Goal: Find specific fact: Find specific page/section

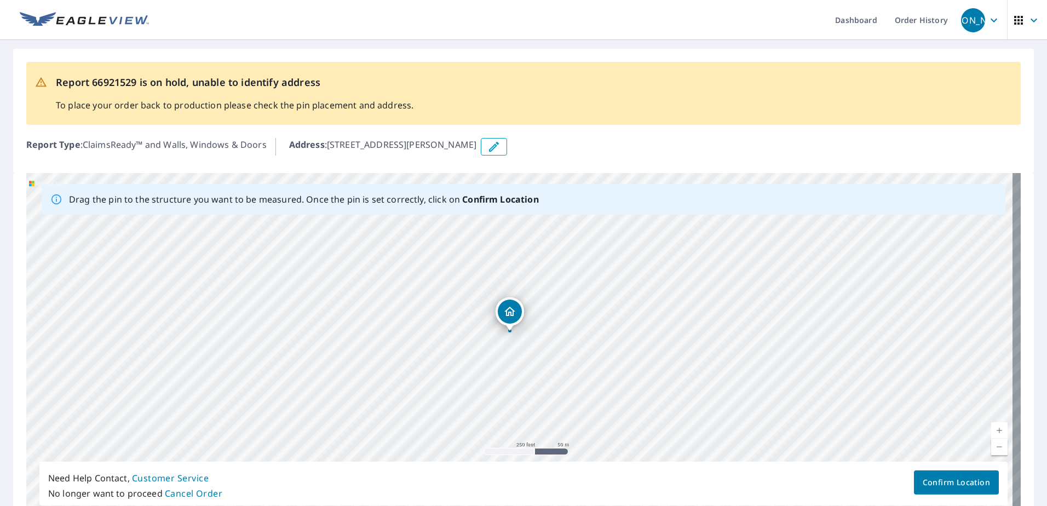
drag, startPoint x: 764, startPoint y: 388, endPoint x: 561, endPoint y: 378, distance: 202.8
click at [562, 381] on div "[STREET_ADDRESS][PERSON_NAME]" at bounding box center [523, 344] width 994 height 343
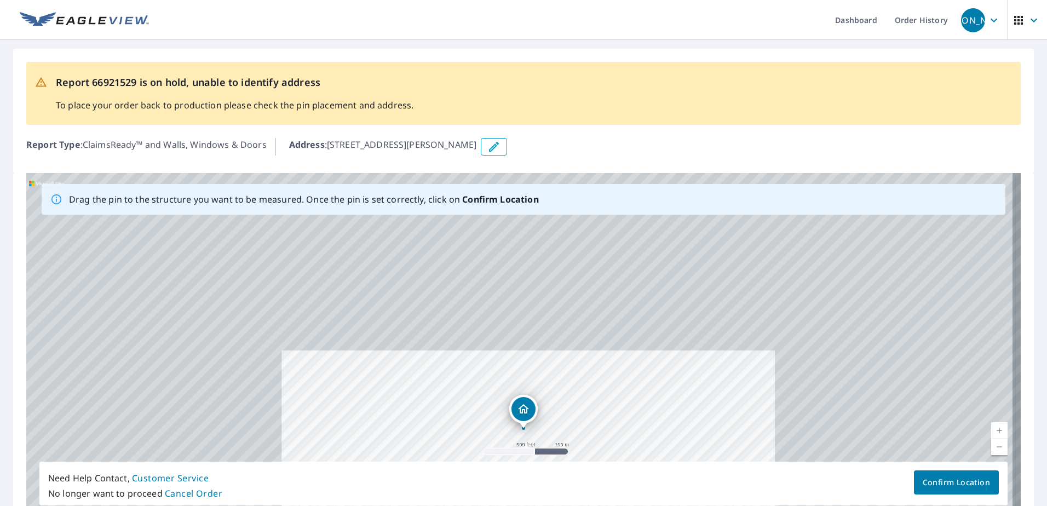
drag, startPoint x: 625, startPoint y: 279, endPoint x: 600, endPoint y: 393, distance: 117.2
click at [600, 394] on div "[STREET_ADDRESS][PERSON_NAME]" at bounding box center [523, 344] width 994 height 343
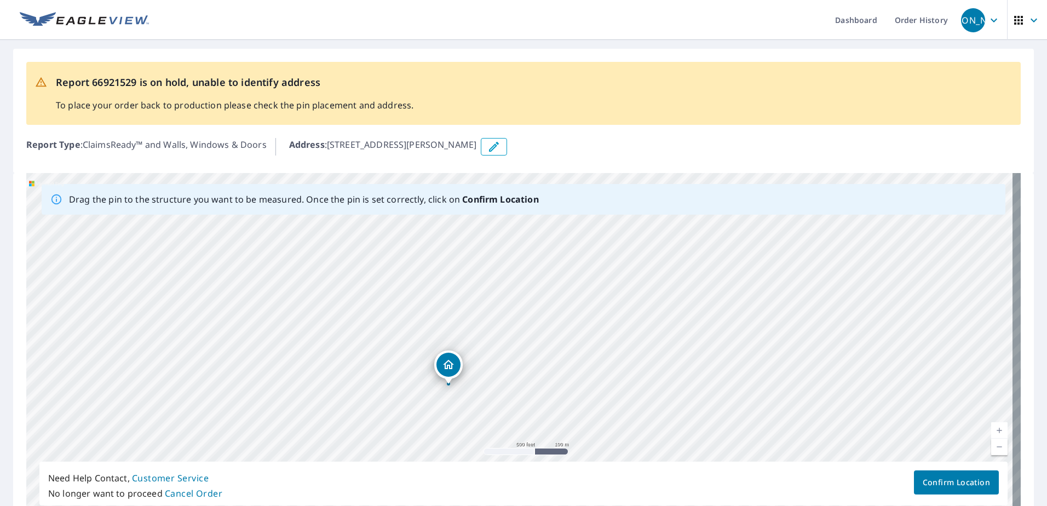
drag, startPoint x: 560, startPoint y: 279, endPoint x: 485, endPoint y: 235, distance: 86.9
click at [485, 235] on div "[STREET_ADDRESS][PERSON_NAME]" at bounding box center [523, 344] width 994 height 343
drag, startPoint x: 364, startPoint y: 381, endPoint x: 459, endPoint y: 248, distance: 163.6
click at [459, 248] on div "[STREET_ADDRESS][PERSON_NAME]" at bounding box center [523, 344] width 994 height 343
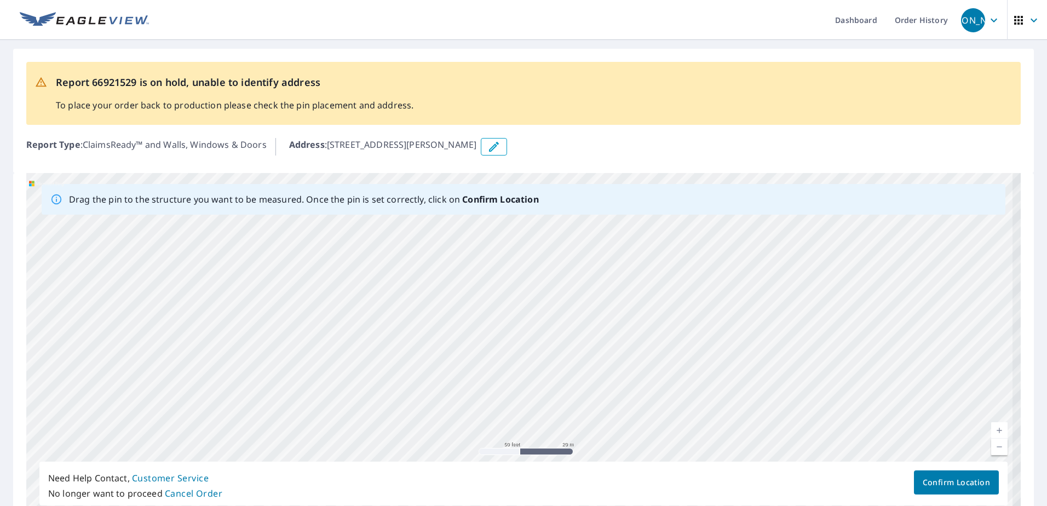
drag, startPoint x: 379, startPoint y: 314, endPoint x: 519, endPoint y: 458, distance: 200.6
click at [518, 458] on div "[STREET_ADDRESS][PERSON_NAME]" at bounding box center [523, 344] width 994 height 343
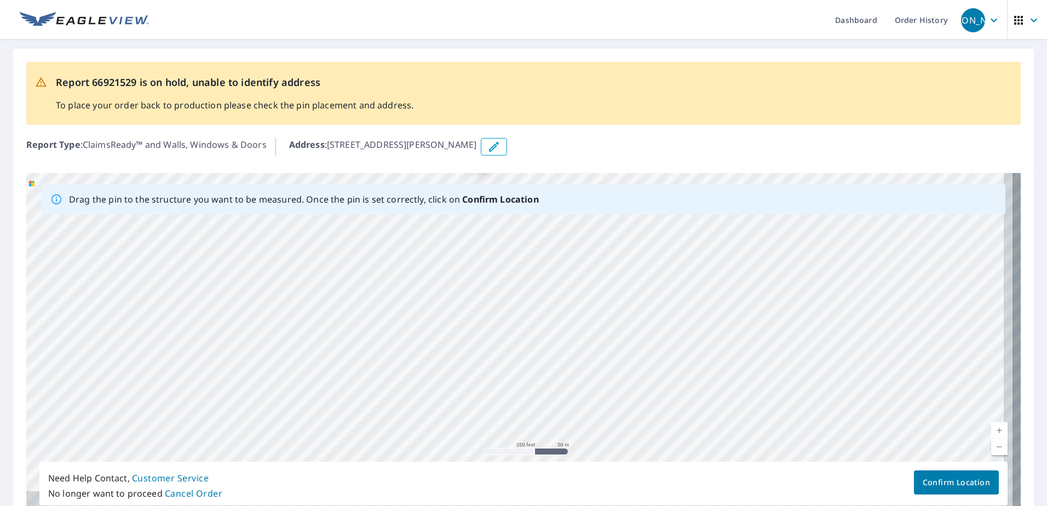
drag, startPoint x: 604, startPoint y: 371, endPoint x: 594, endPoint y: 218, distance: 153.7
click at [594, 218] on div "[STREET_ADDRESS][PERSON_NAME]" at bounding box center [523, 344] width 994 height 343
drag, startPoint x: 330, startPoint y: 144, endPoint x: 447, endPoint y: 150, distance: 116.8
click at [447, 150] on p "Address : [STREET_ADDRESS][PERSON_NAME]" at bounding box center [383, 147] width 188 height 18
drag, startPoint x: 447, startPoint y: 150, endPoint x: 435, endPoint y: 146, distance: 12.8
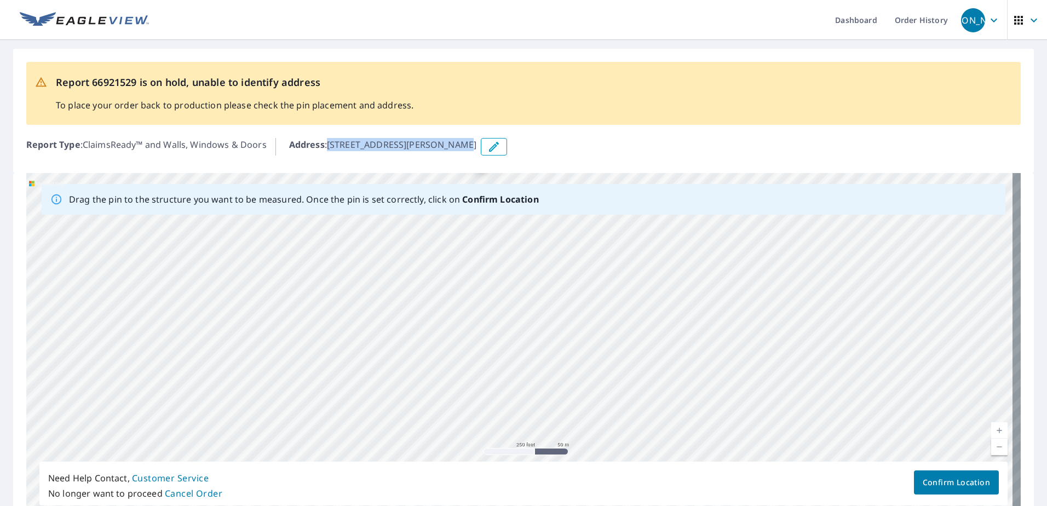
copy p "[STREET_ADDRESS][PERSON_NAME]"
